Goal: Task Accomplishment & Management: Manage account settings

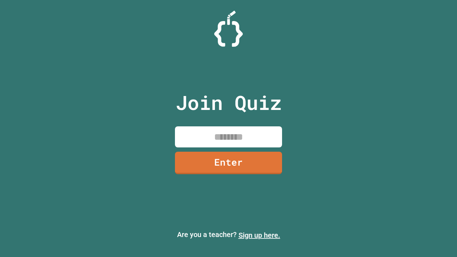
click at [259, 235] on link "Sign up here." at bounding box center [259, 235] width 42 height 9
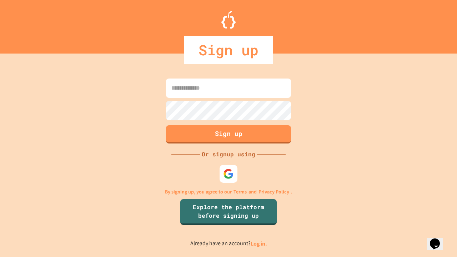
click at [259, 243] on link "Log in." at bounding box center [258, 243] width 16 height 7
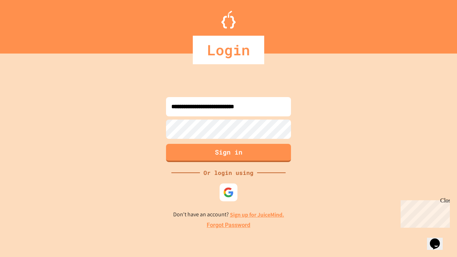
type input "**********"
